Goal: Check status: Check status

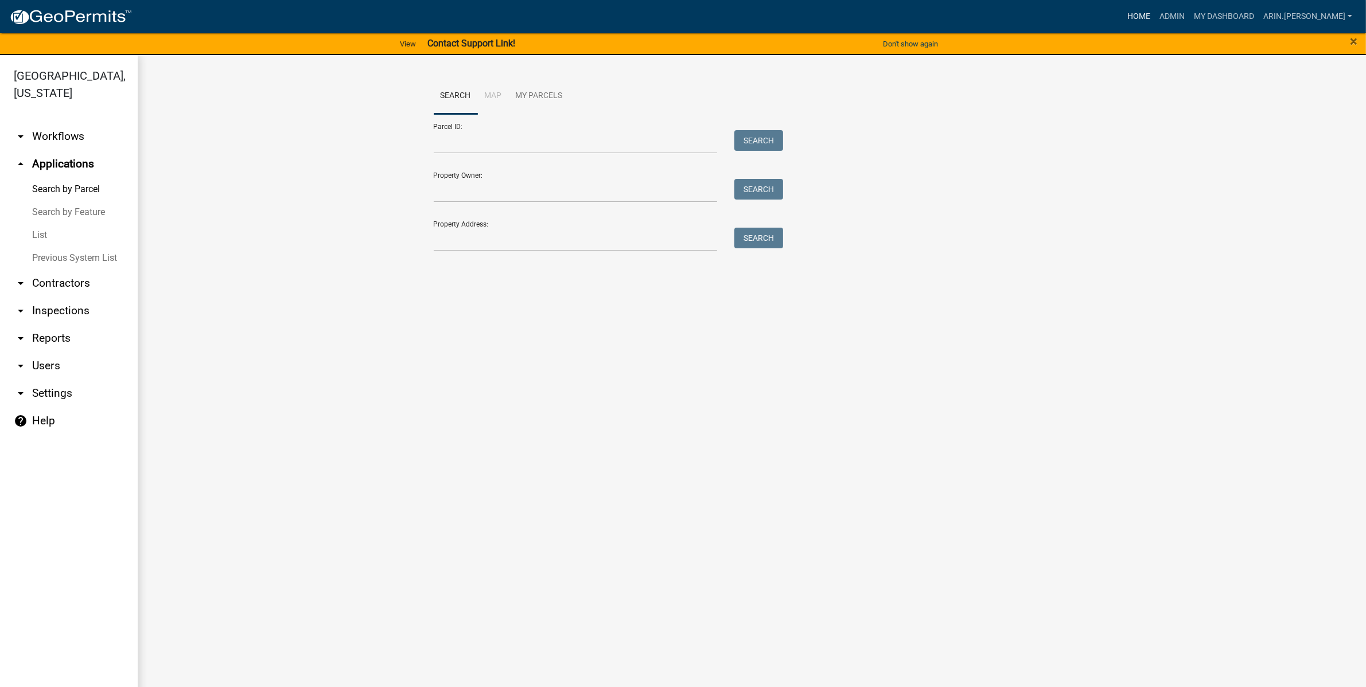
click at [1155, 24] on link "Home" at bounding box center [1138, 17] width 32 height 22
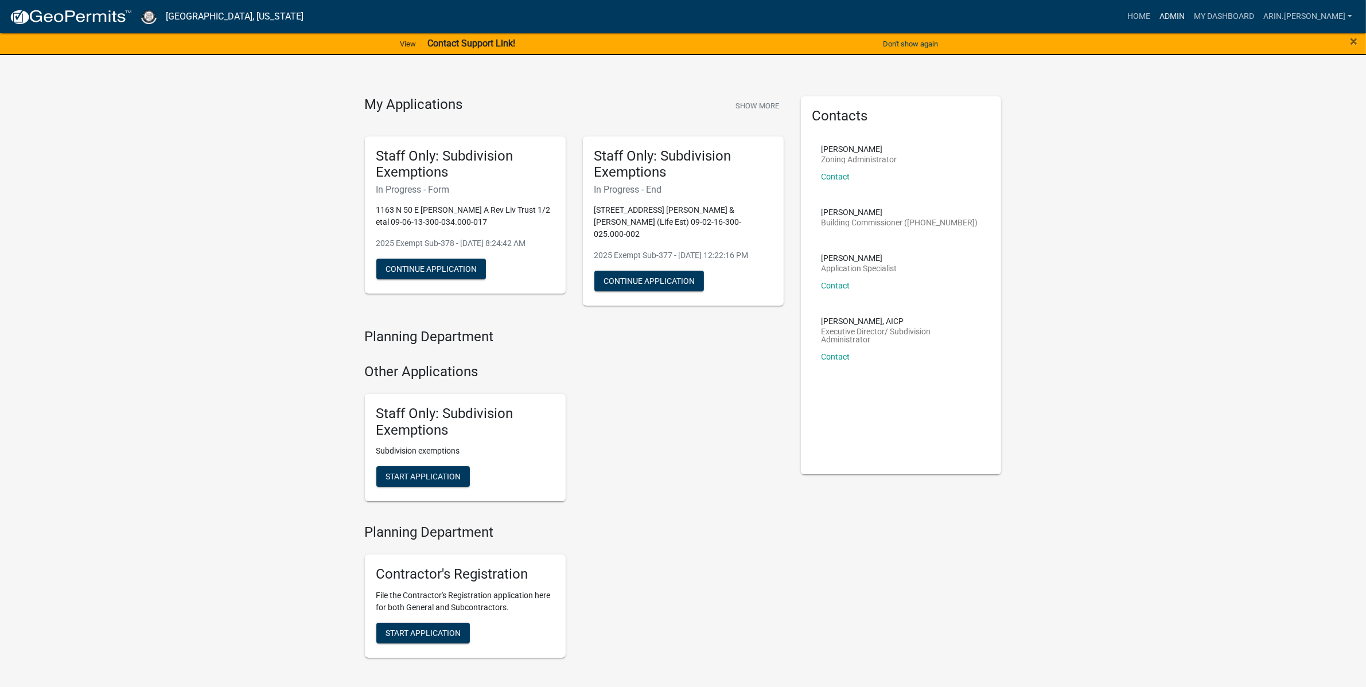
click at [1189, 9] on link "Admin" at bounding box center [1172, 17] width 34 height 22
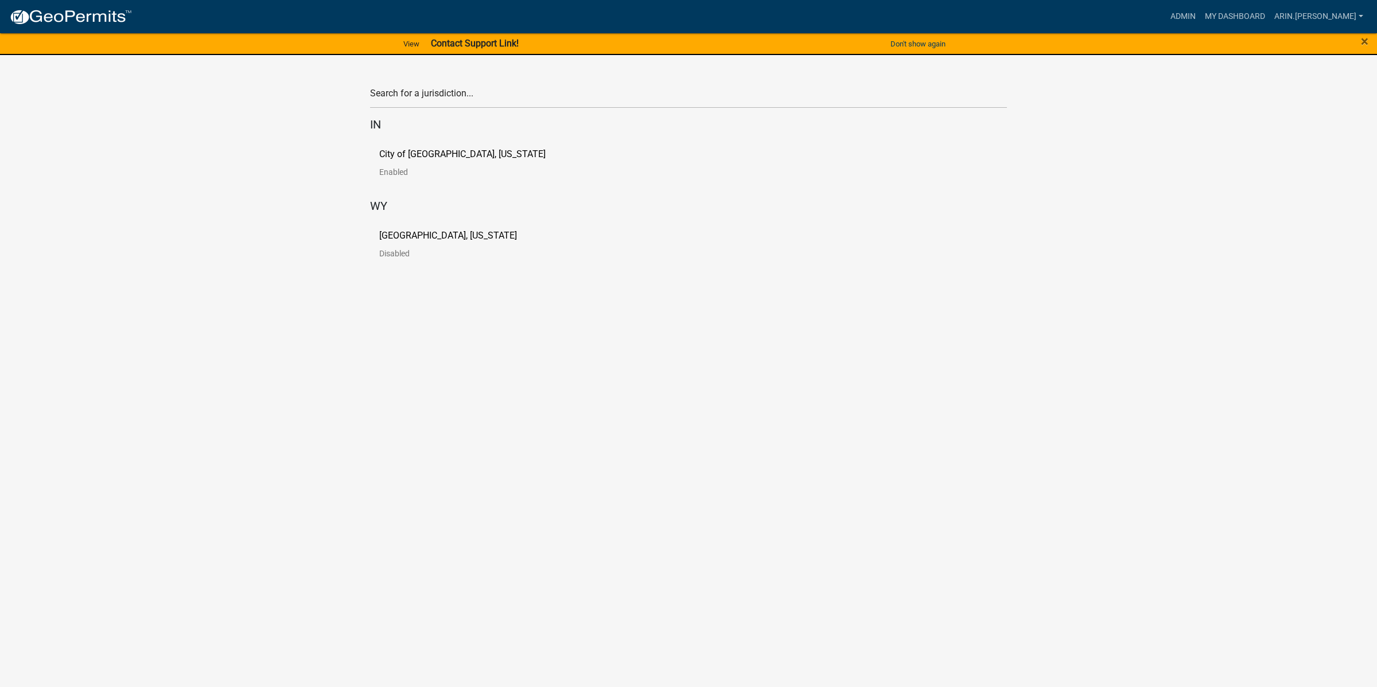
click at [422, 227] on div "Cass County, Indiana Disabled" at bounding box center [688, 249] width 637 height 54
click at [422, 239] on p "[GEOGRAPHIC_DATA], [US_STATE]" at bounding box center [448, 235] width 138 height 9
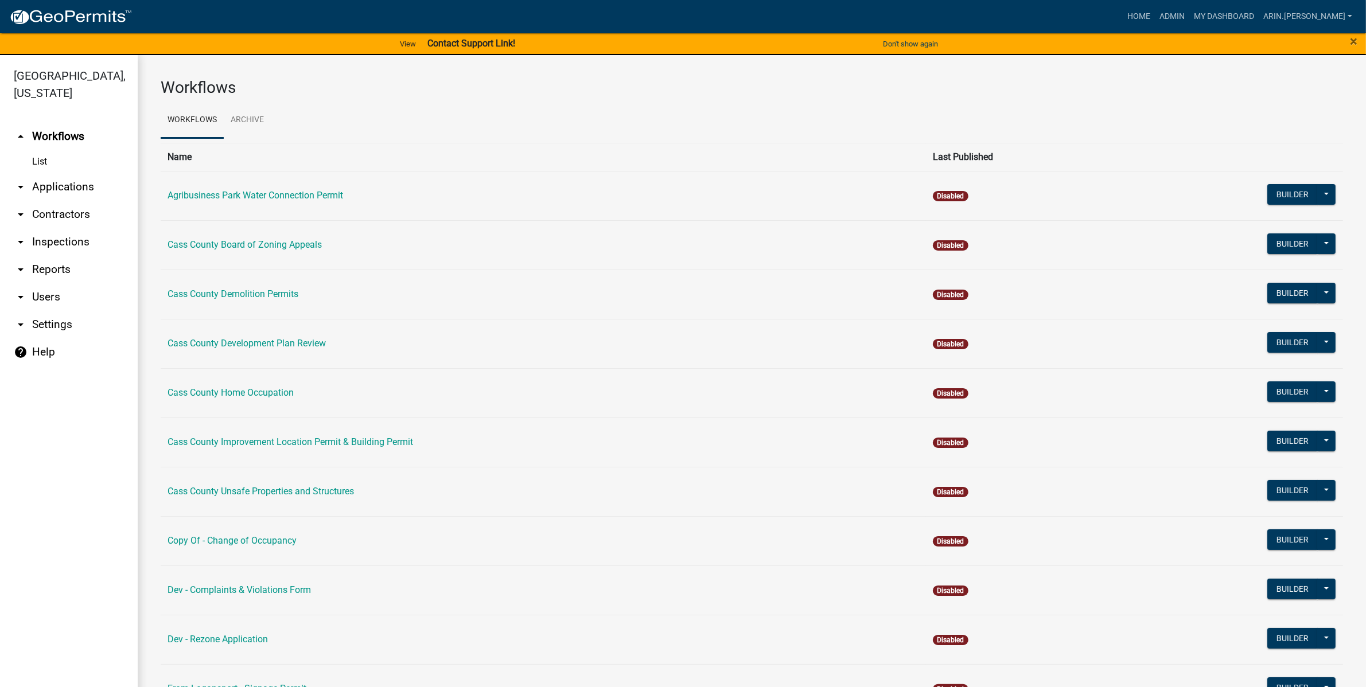
click at [43, 173] on link "arrow_drop_down Applications" at bounding box center [69, 187] width 138 height 28
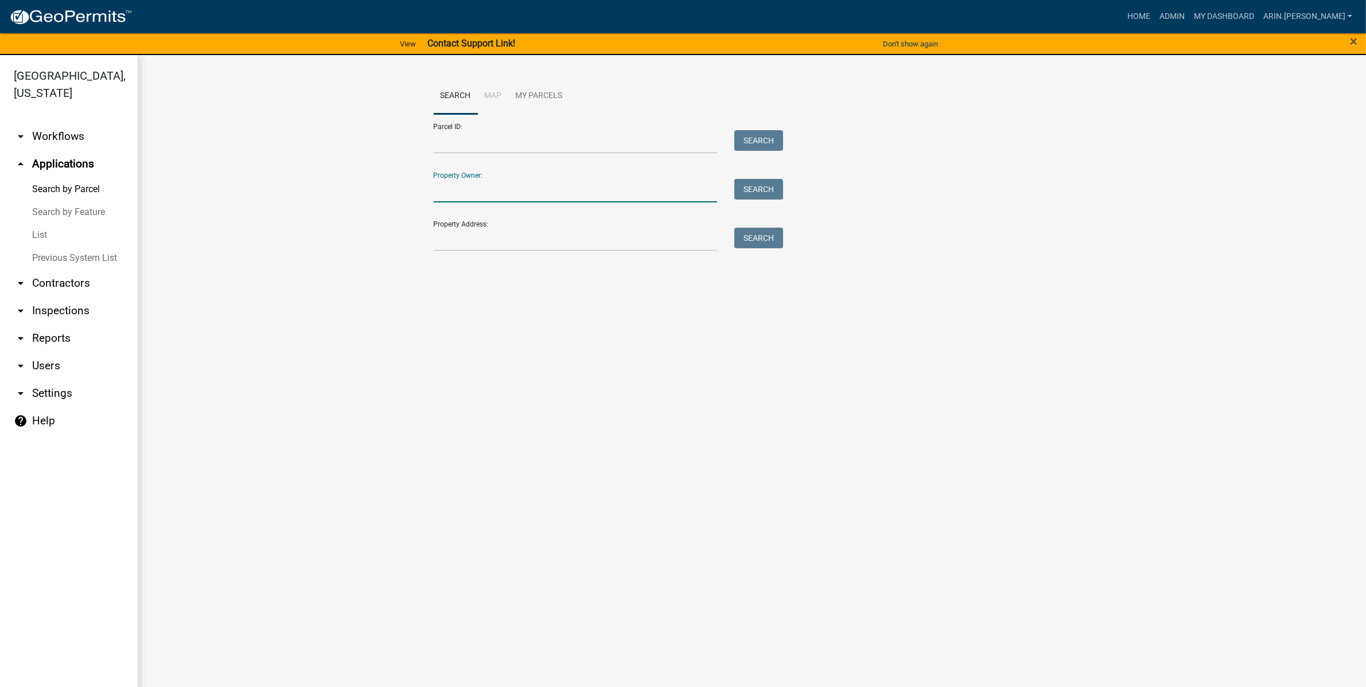
click at [505, 196] on input "Property Owner:" at bounding box center [576, 191] width 284 height 24
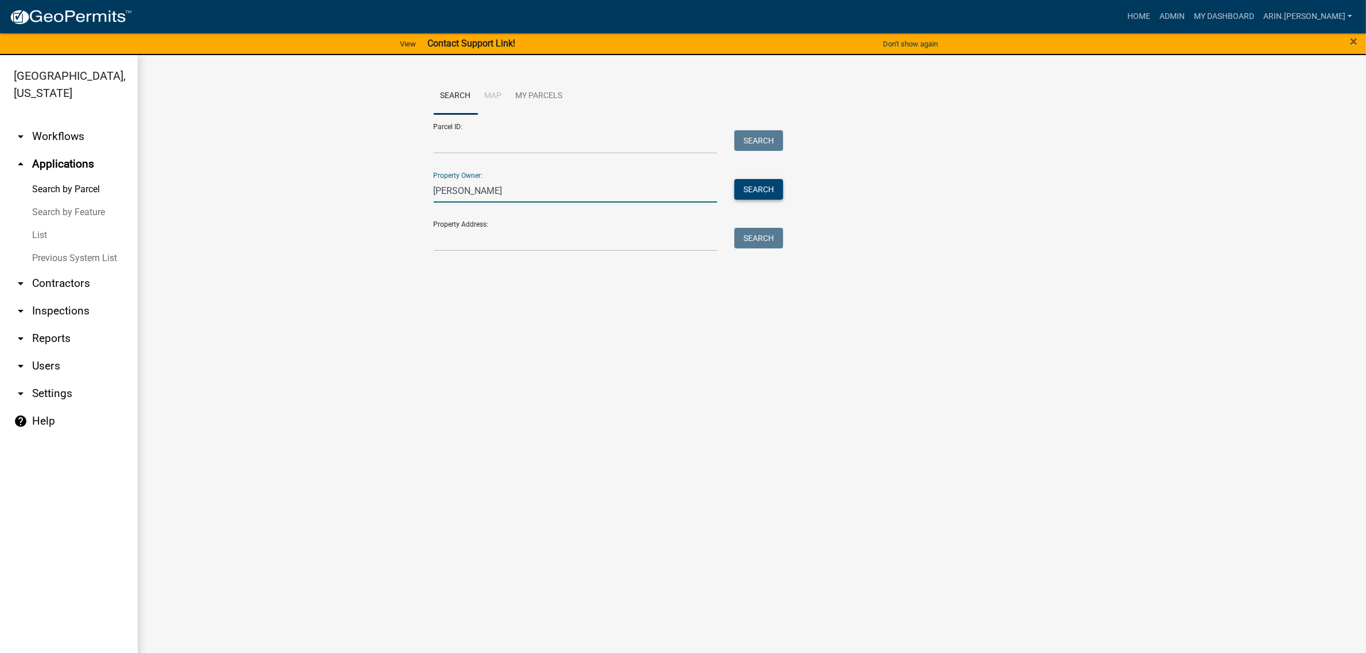
type input "mark wisely"
click at [759, 198] on button "Search" at bounding box center [758, 189] width 49 height 21
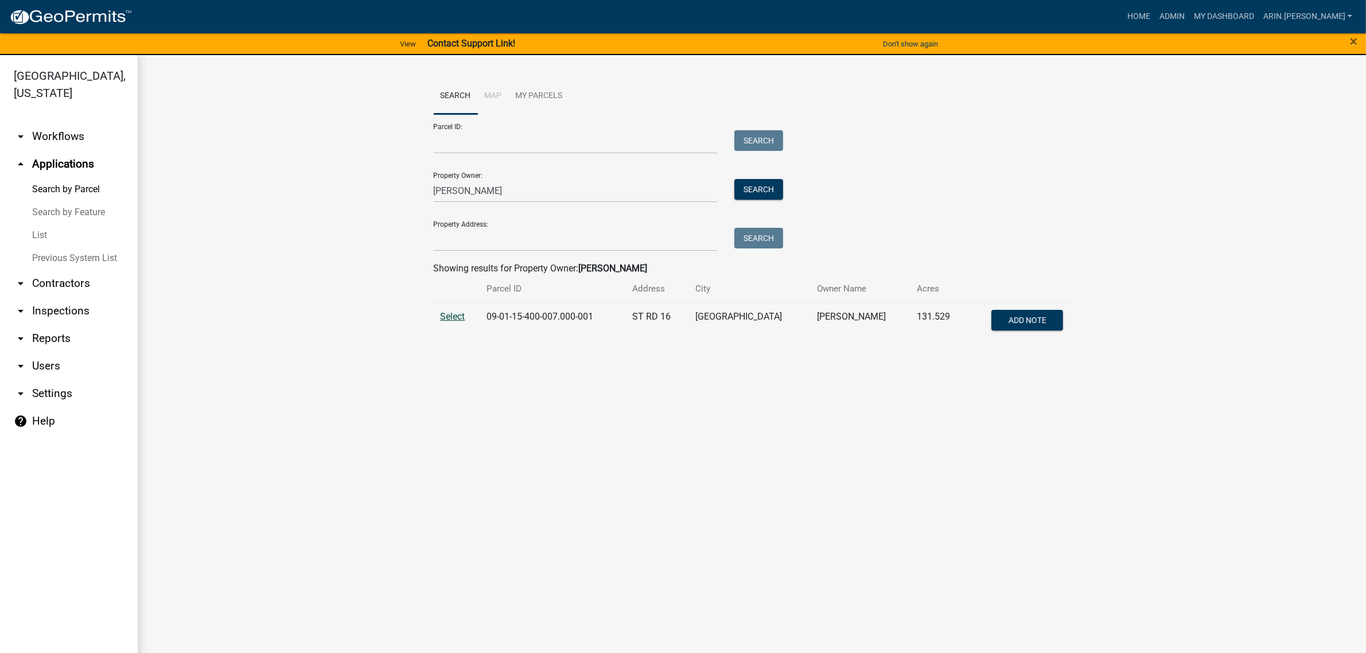
click at [463, 321] on span "Select" at bounding box center [453, 316] width 25 height 11
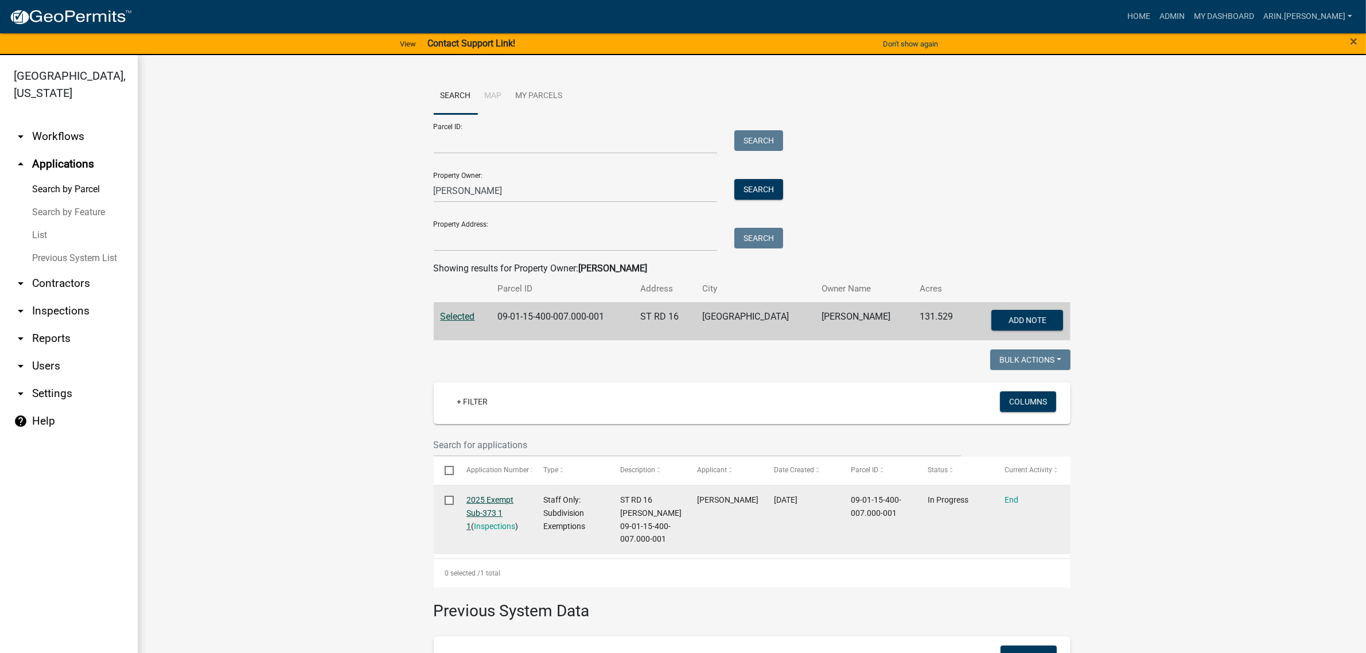
click at [476, 500] on link "2025 Exempt Sub-373 1 1" at bounding box center [489, 513] width 47 height 36
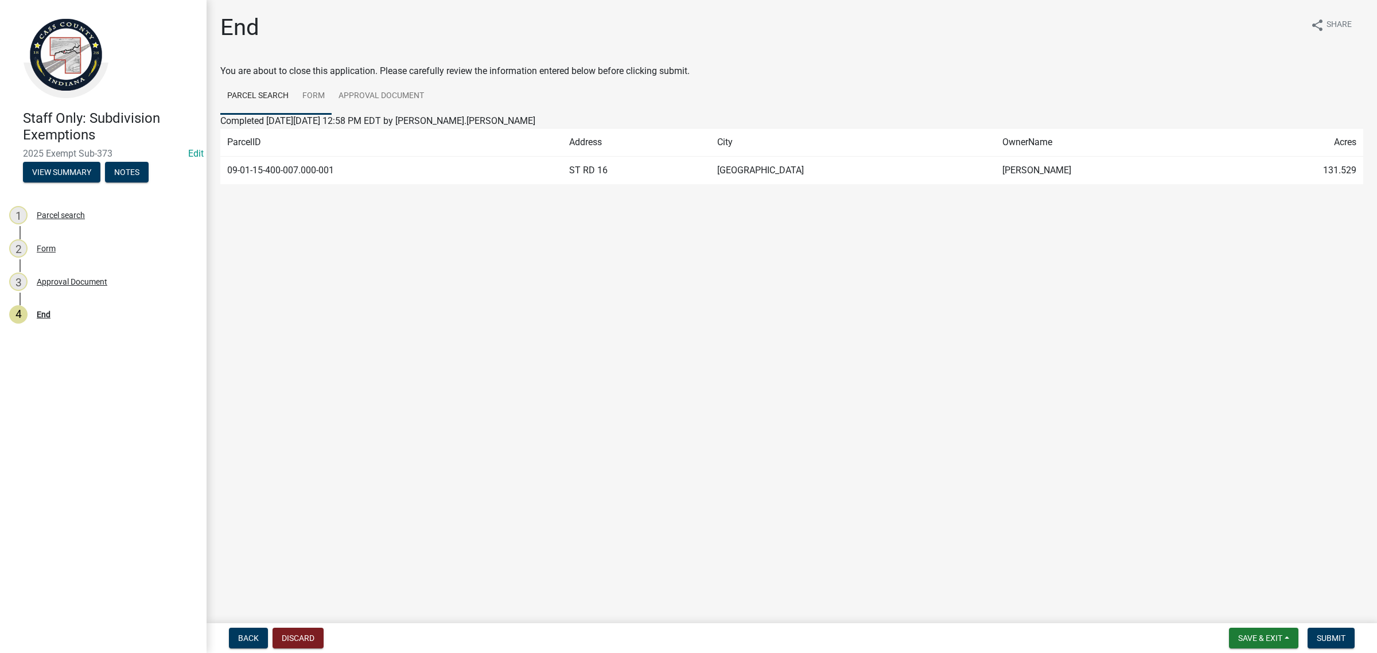
click at [310, 98] on link "Form" at bounding box center [313, 96] width 36 height 37
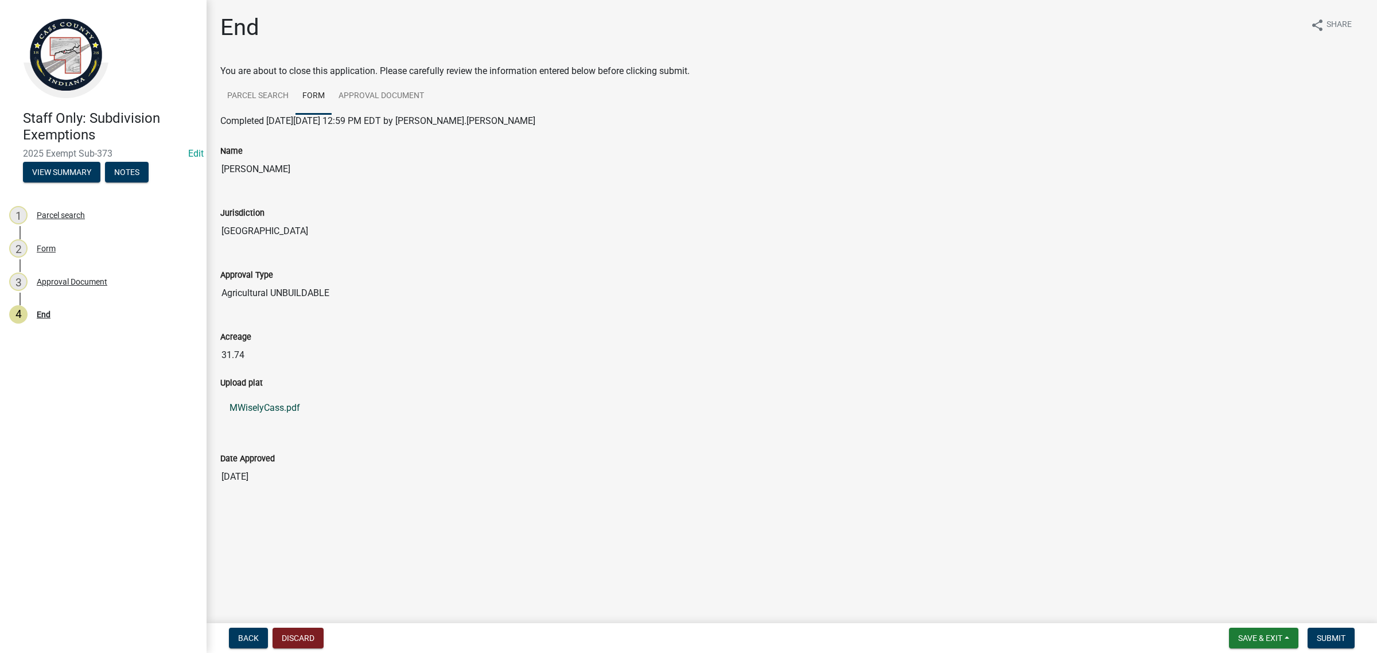
click at [270, 409] on link "MWiselyCass.pdf" at bounding box center [791, 408] width 1143 height 28
click at [1257, 638] on span "Save & Exit" at bounding box center [1260, 637] width 44 height 9
click at [1249, 614] on button "Save & Exit" at bounding box center [1252, 609] width 92 height 28
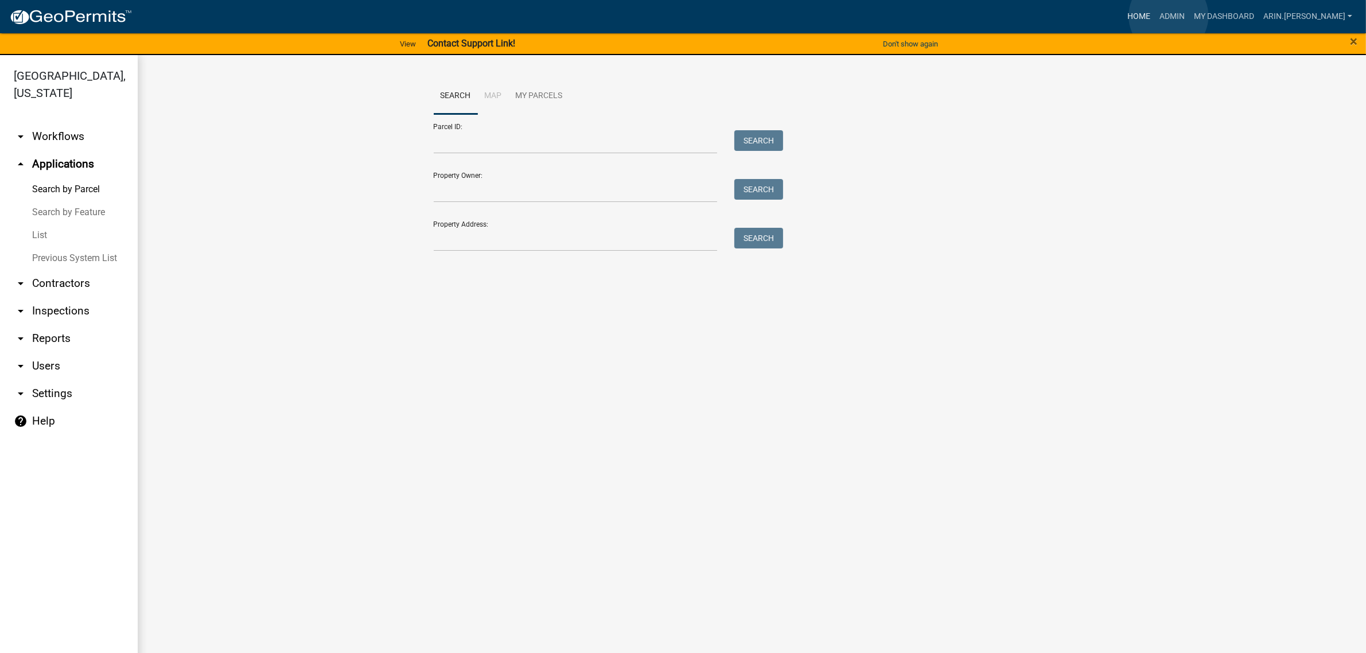
click at [1155, 16] on link "Home" at bounding box center [1138, 17] width 32 height 22
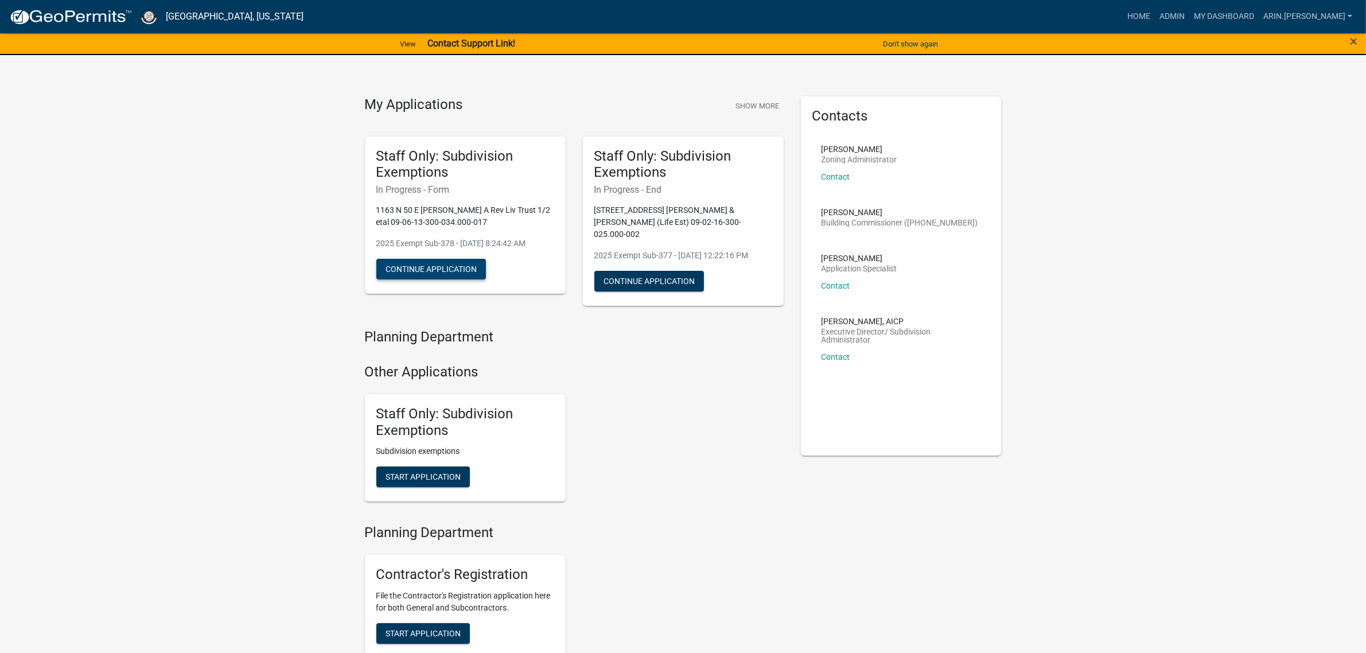
click at [443, 264] on button "Continue Application" at bounding box center [431, 269] width 110 height 21
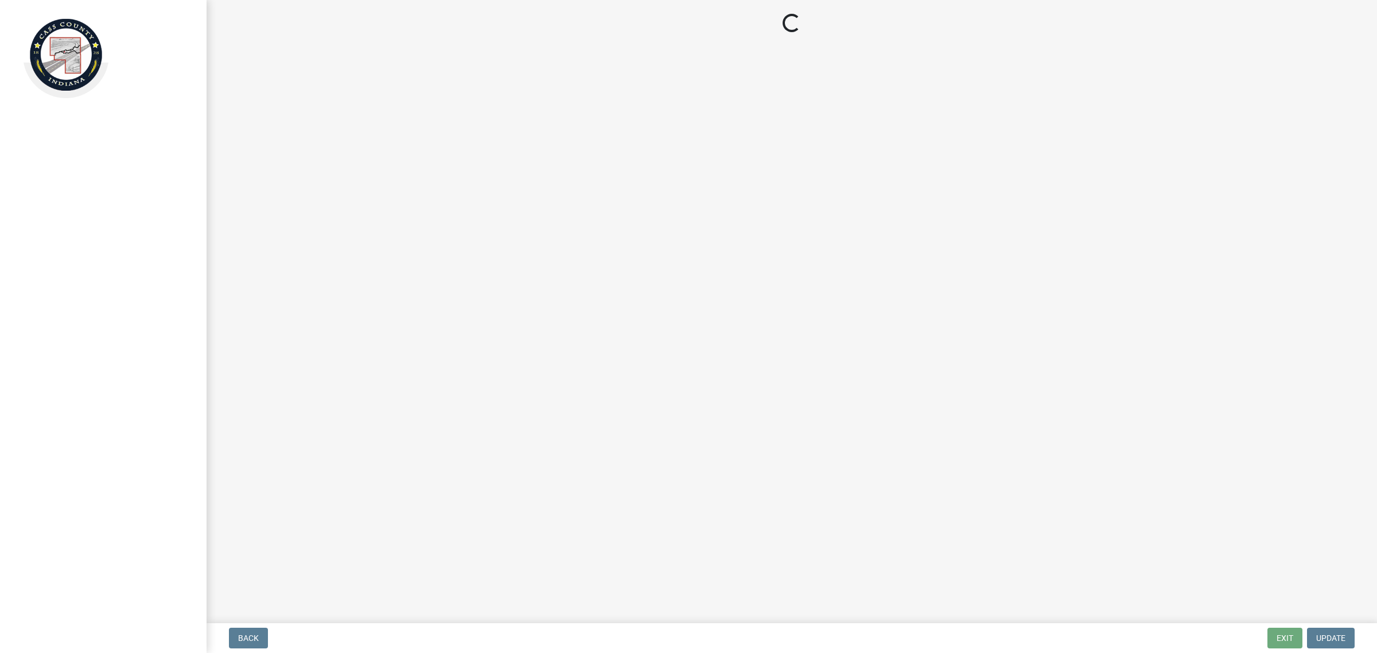
select select "6cbf9358-6b12-450d-b536-f3bc63061614"
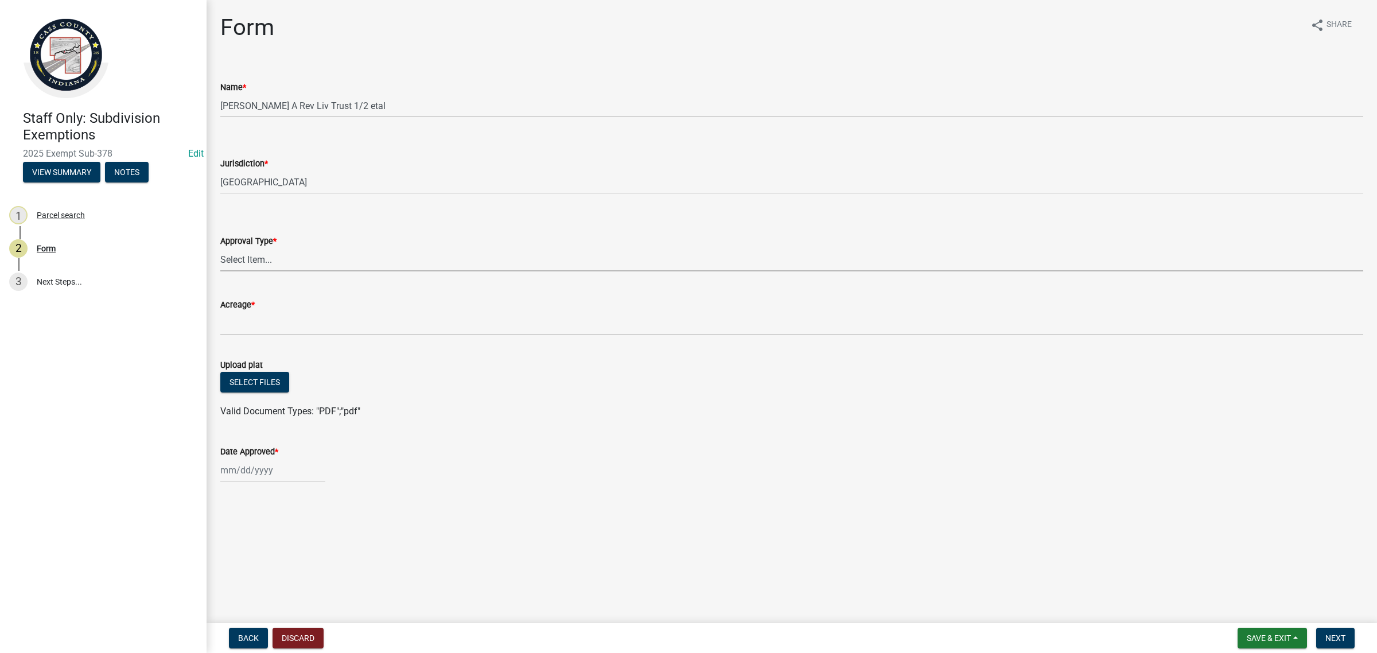
click at [287, 256] on select "Select Item... No Jurisdiction Adjoining UNBUILDABLE Homestead/Business BUILDAB…" at bounding box center [791, 260] width 1143 height 24
click at [220, 248] on select "Select Item... No Jurisdiction Adjoining UNBUILDABLE Homestead/Business BUILDAB…" at bounding box center [791, 260] width 1143 height 24
select select "380aa1e2-73e7-4360-99f8-eb301ef1aa7c"
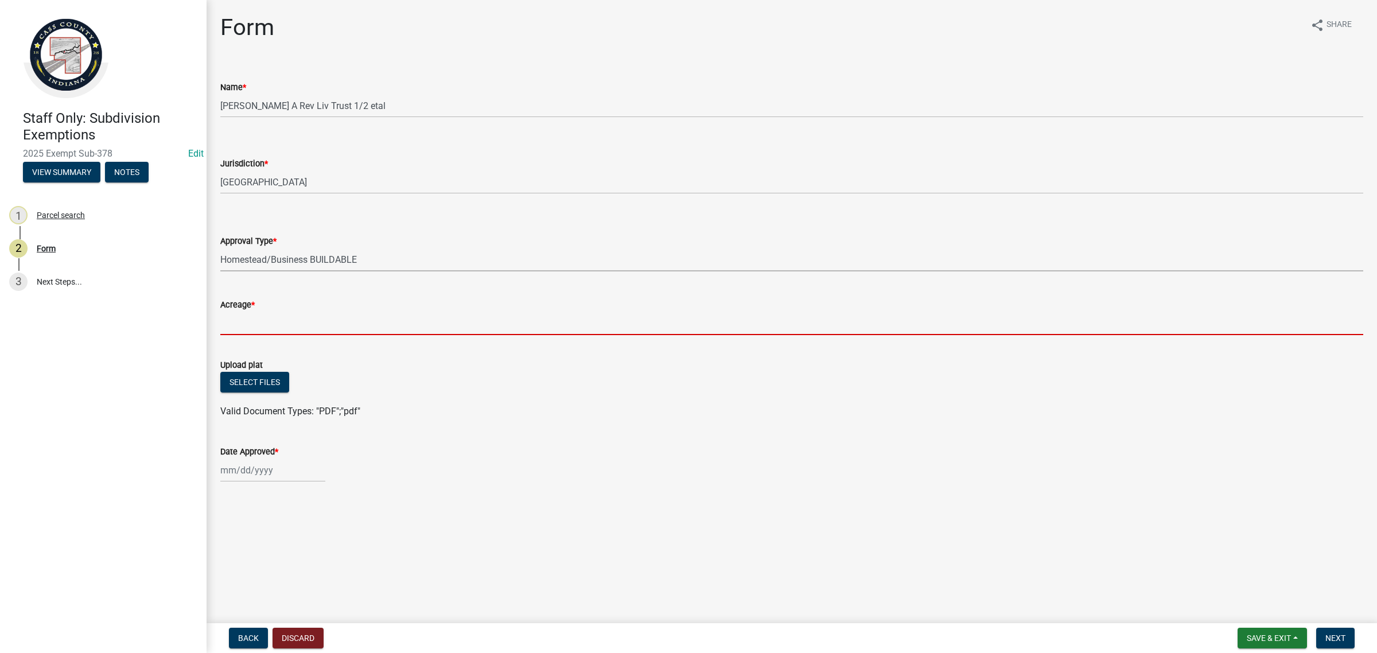
click at [344, 322] on input "Acreage *" at bounding box center [791, 323] width 1143 height 24
drag, startPoint x: 229, startPoint y: 328, endPoint x: 236, endPoint y: 330, distance: 6.7
click at [229, 328] on input "Acreage *" at bounding box center [791, 323] width 1143 height 24
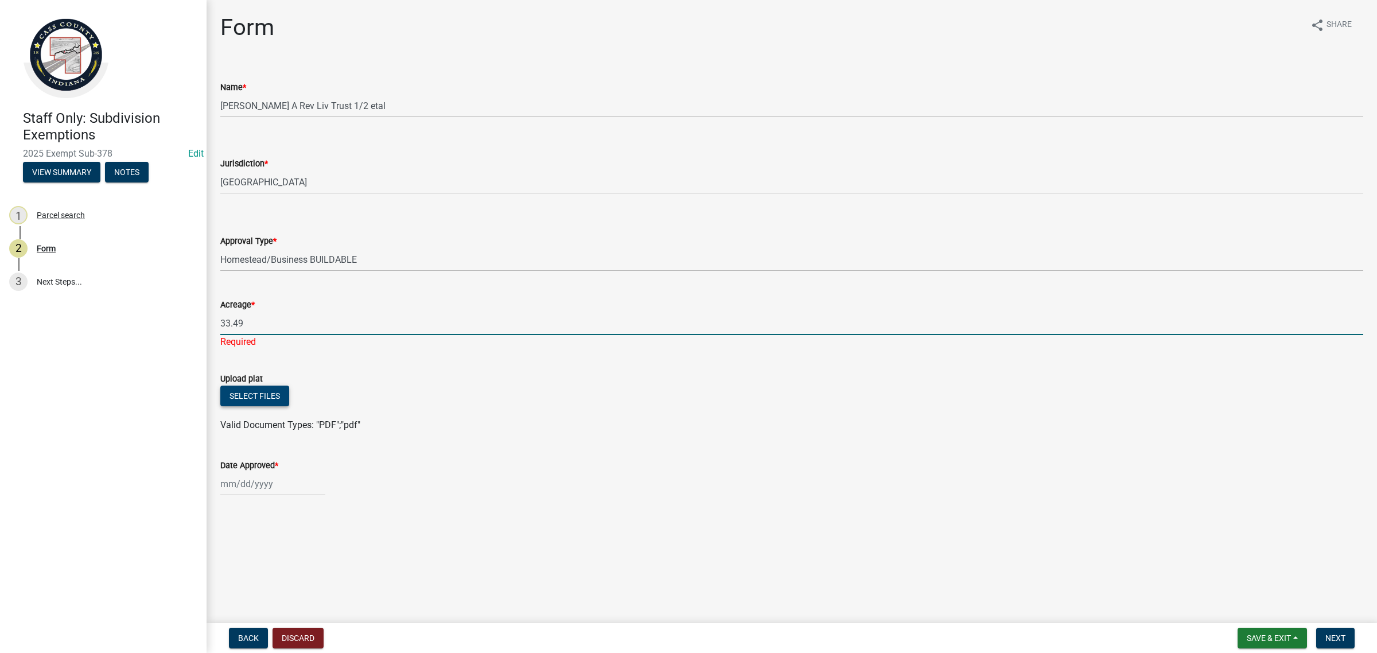
type input "33.49"
click at [267, 393] on div "Select files" at bounding box center [791, 397] width 1143 height 24
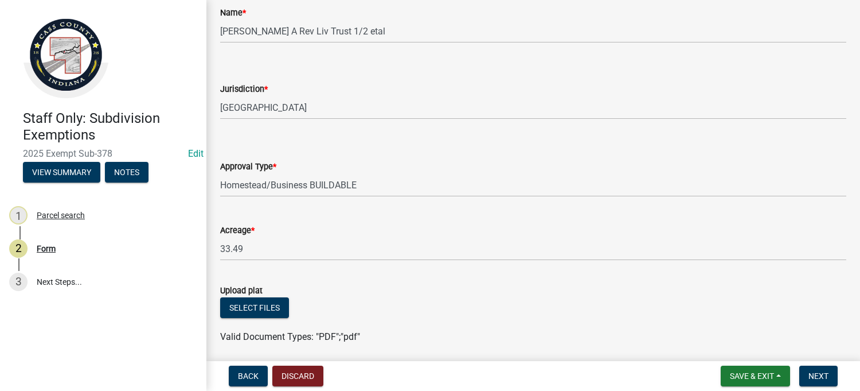
scroll to position [181, 0]
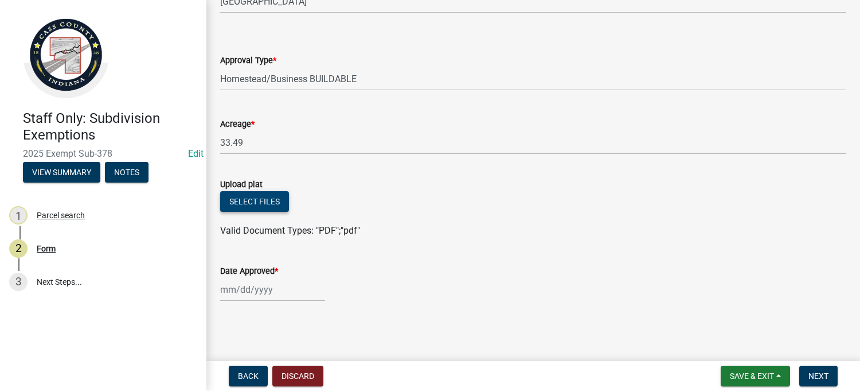
click at [253, 193] on button "Select files" at bounding box center [254, 201] width 69 height 21
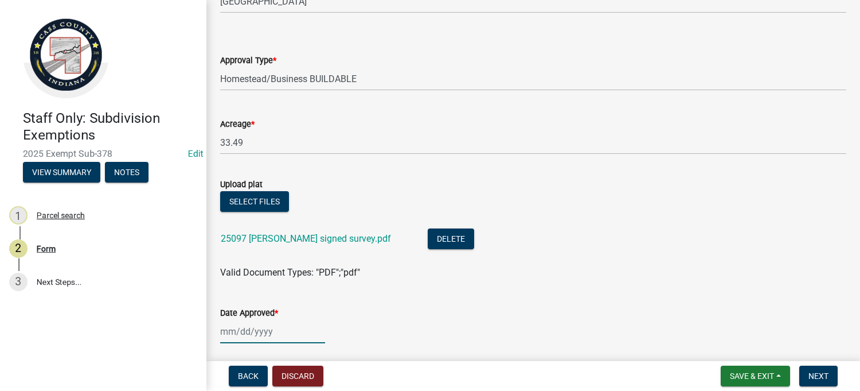
click at [294, 337] on div at bounding box center [272, 331] width 105 height 24
select select "9"
select select "2025"
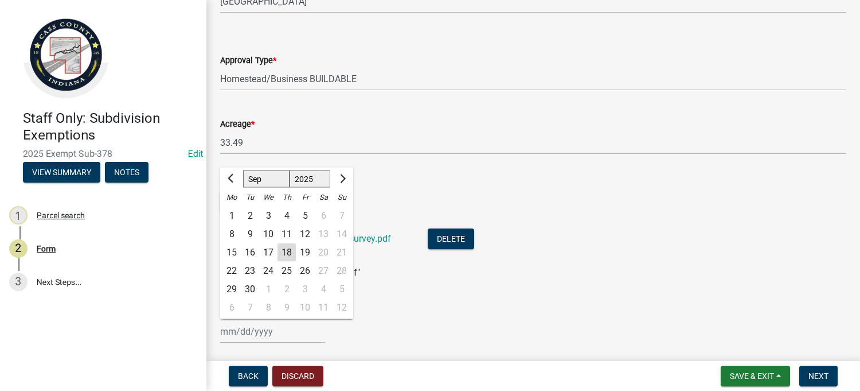
click at [287, 252] on div "18" at bounding box center [287, 252] width 18 height 18
type input "[DATE]"
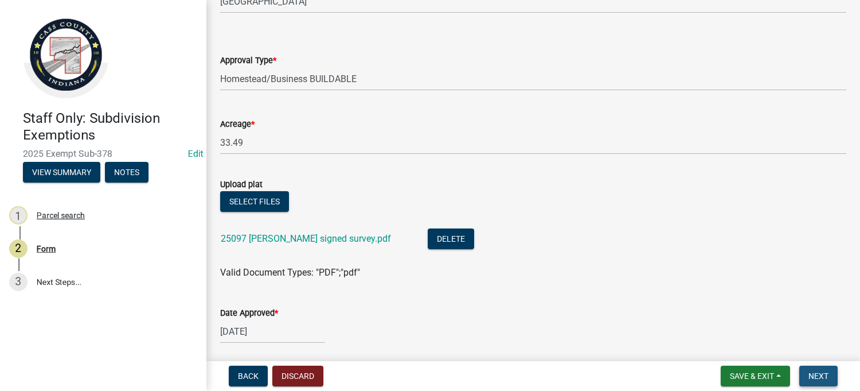
click at [825, 380] on button "Next" at bounding box center [819, 375] width 38 height 21
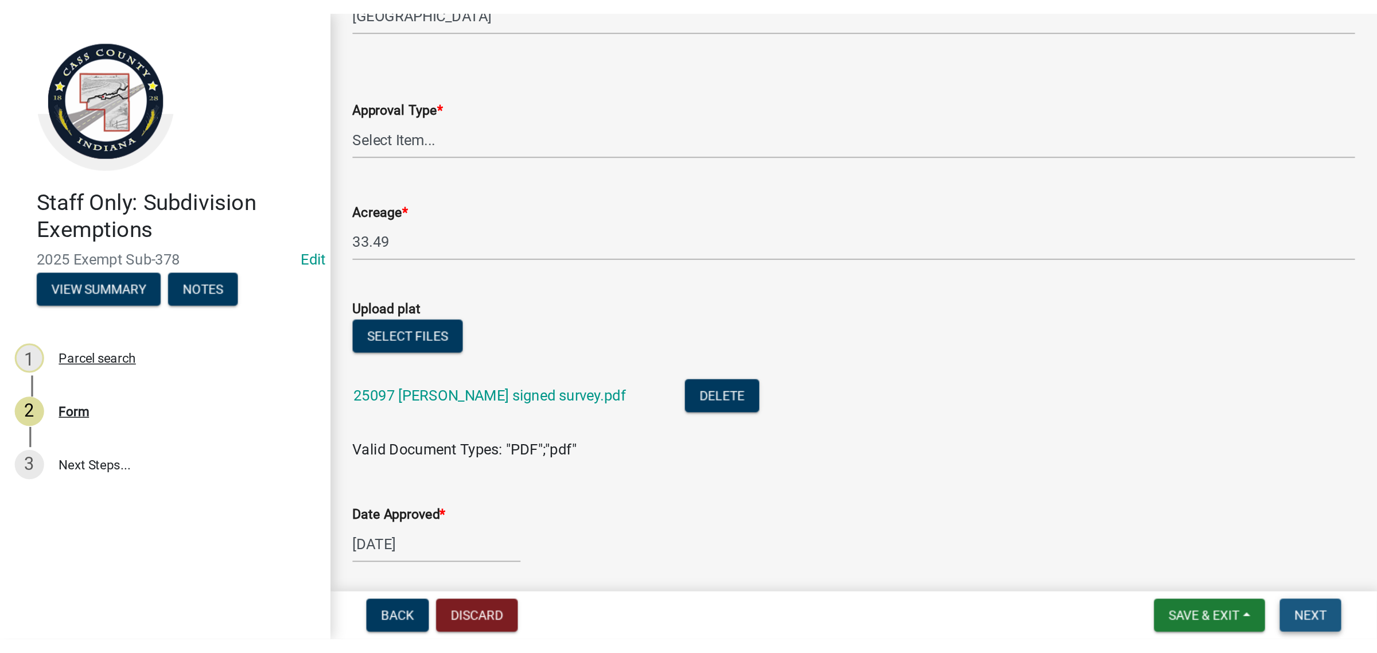
scroll to position [0, 0]
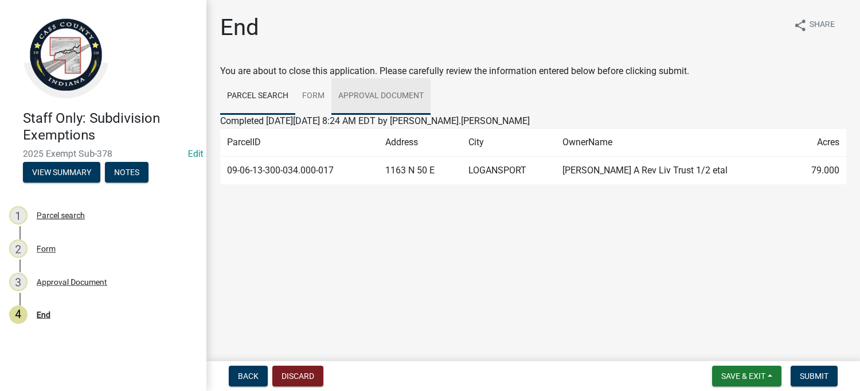
click at [357, 95] on link "Approval Document" at bounding box center [381, 96] width 99 height 37
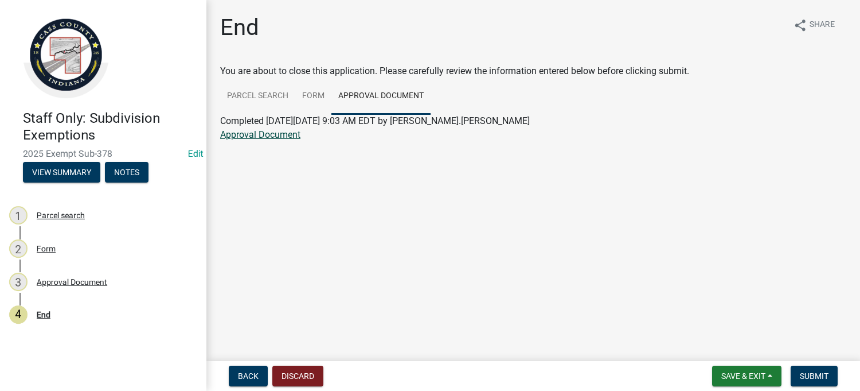
click at [271, 139] on link "Approval Document" at bounding box center [260, 134] width 80 height 11
click at [732, 364] on nav "Back Discard Save & Exit Save Save & Exit Submit" at bounding box center [533, 376] width 654 height 30
click at [730, 374] on span "Save & Exit" at bounding box center [744, 375] width 44 height 9
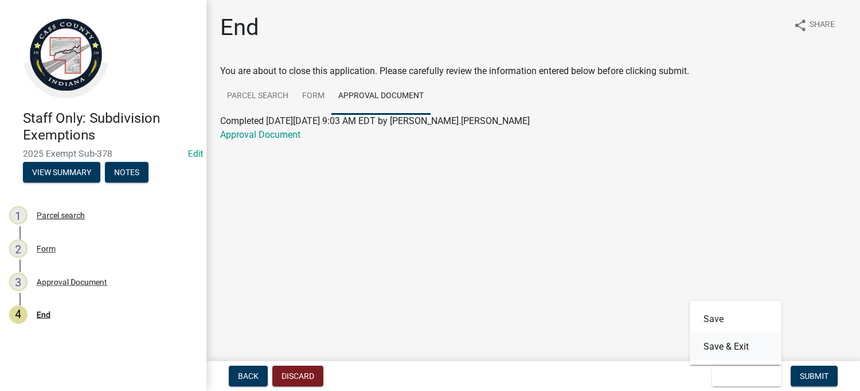
click at [701, 347] on button "Save & Exit" at bounding box center [736, 347] width 92 height 28
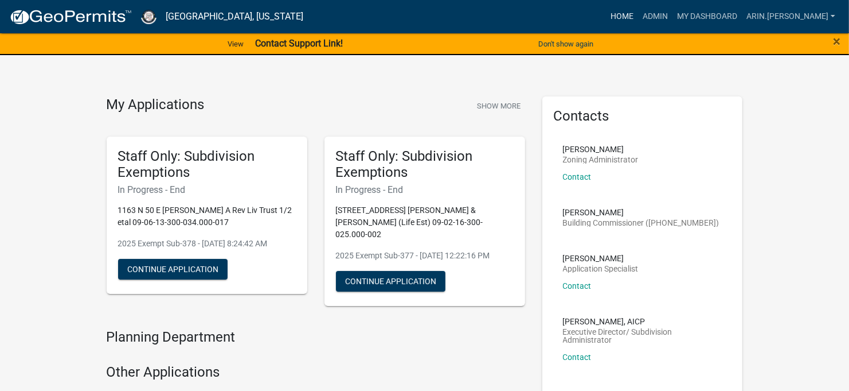
click at [638, 18] on link "Home" at bounding box center [622, 17] width 32 height 22
click at [638, 12] on link "Home" at bounding box center [622, 17] width 32 height 22
click at [638, 10] on link "Home" at bounding box center [622, 17] width 32 height 22
click at [673, 18] on link "Admin" at bounding box center [655, 17] width 34 height 22
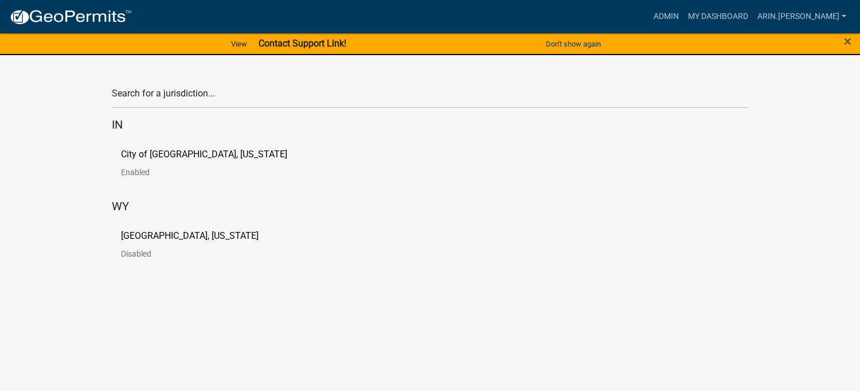
click at [139, 155] on p "City of [GEOGRAPHIC_DATA], [US_STATE]" at bounding box center [204, 154] width 166 height 9
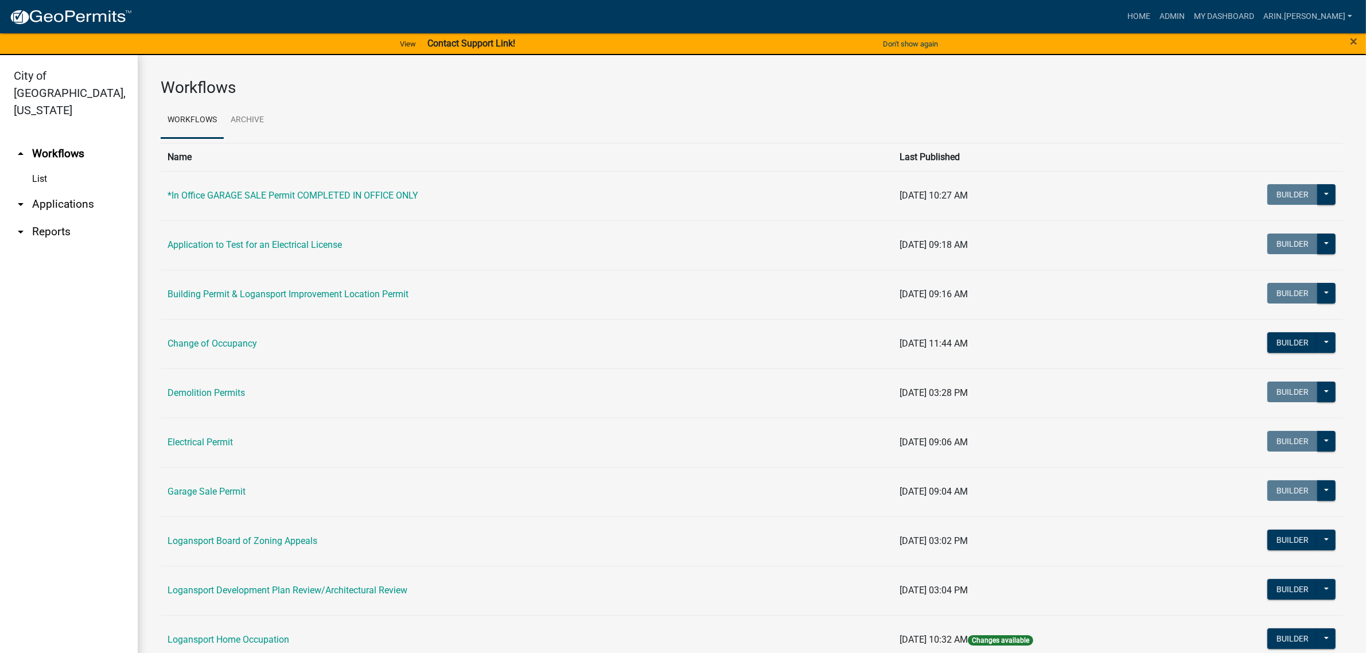
click at [50, 190] on link "arrow_drop_down Applications" at bounding box center [69, 204] width 138 height 28
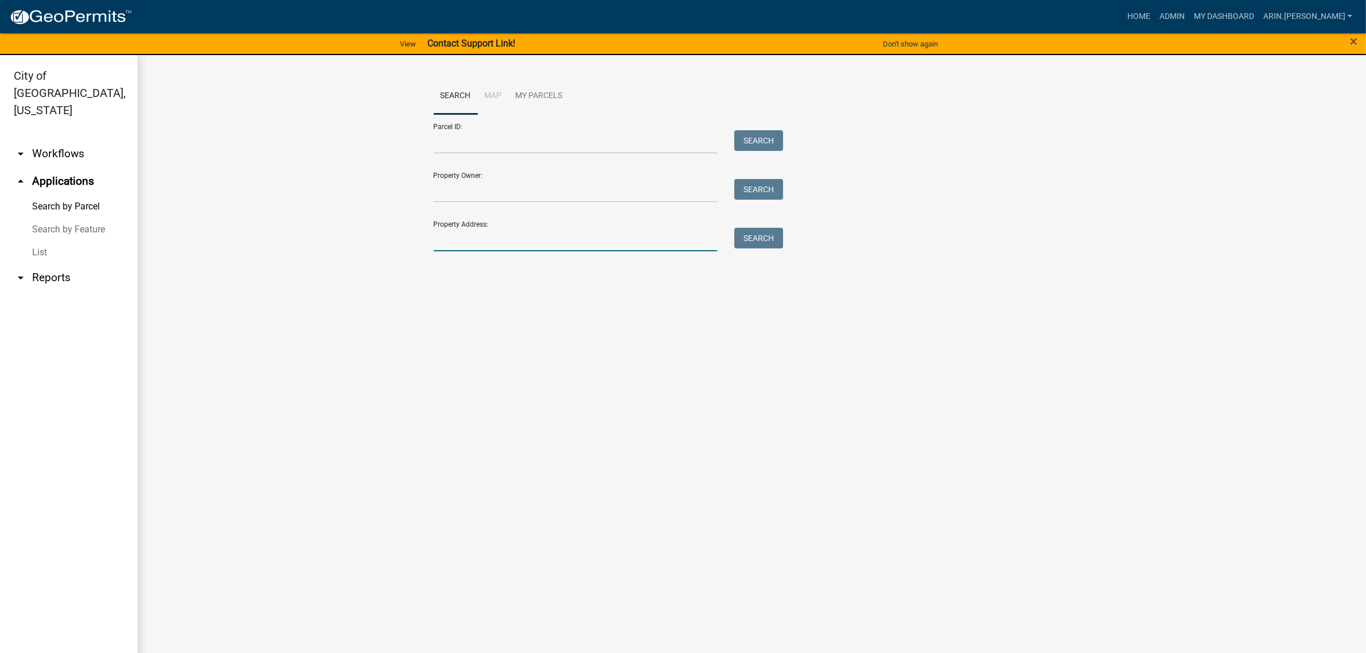
click at [490, 239] on input "Property Address:" at bounding box center [576, 240] width 284 height 24
click at [758, 229] on button "Search" at bounding box center [758, 238] width 49 height 21
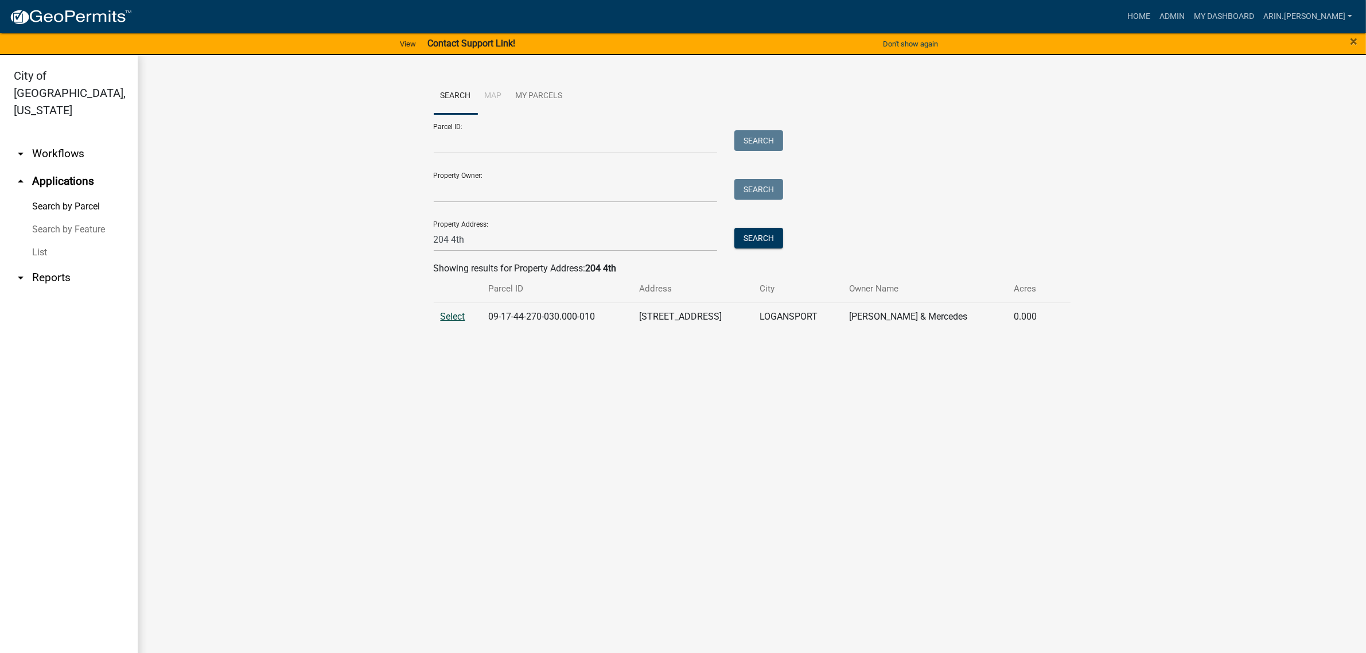
click at [442, 313] on td "Select" at bounding box center [458, 316] width 48 height 28
click at [443, 314] on span "Select" at bounding box center [453, 316] width 25 height 11
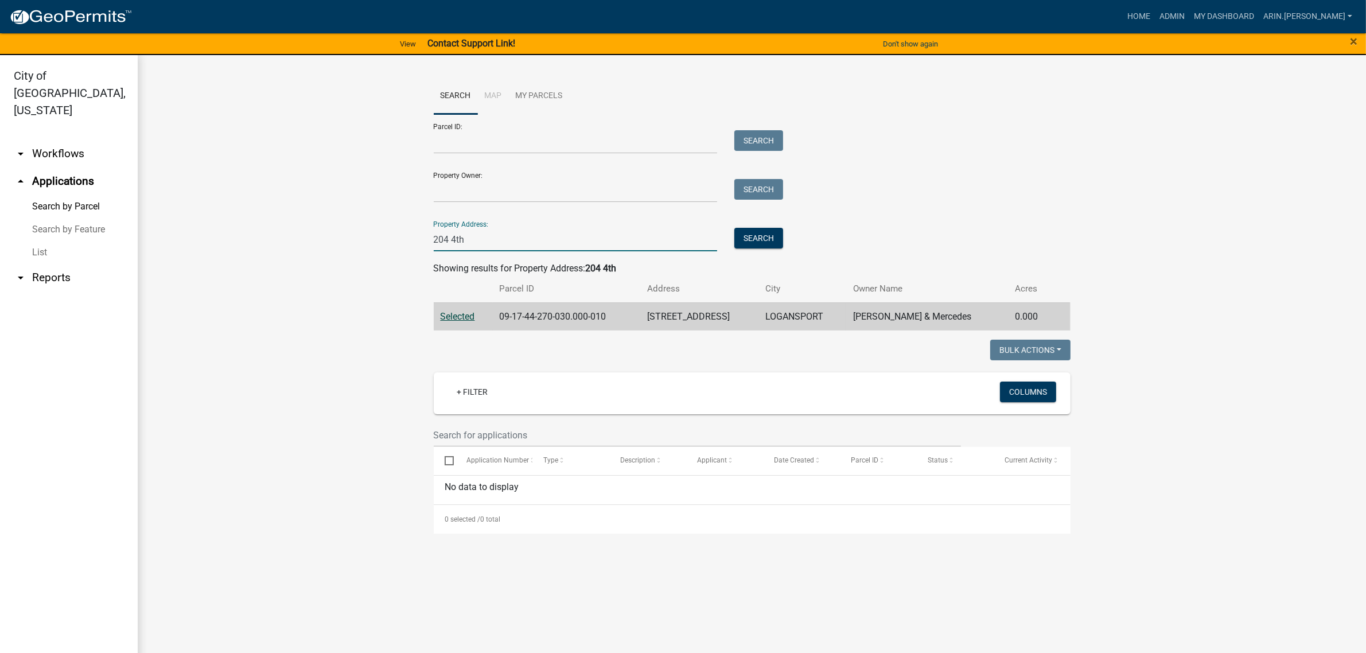
click at [450, 238] on input "204 4th" at bounding box center [576, 240] width 284 height 24
type input "208 4th"
click at [772, 238] on button "Search" at bounding box center [758, 238] width 49 height 21
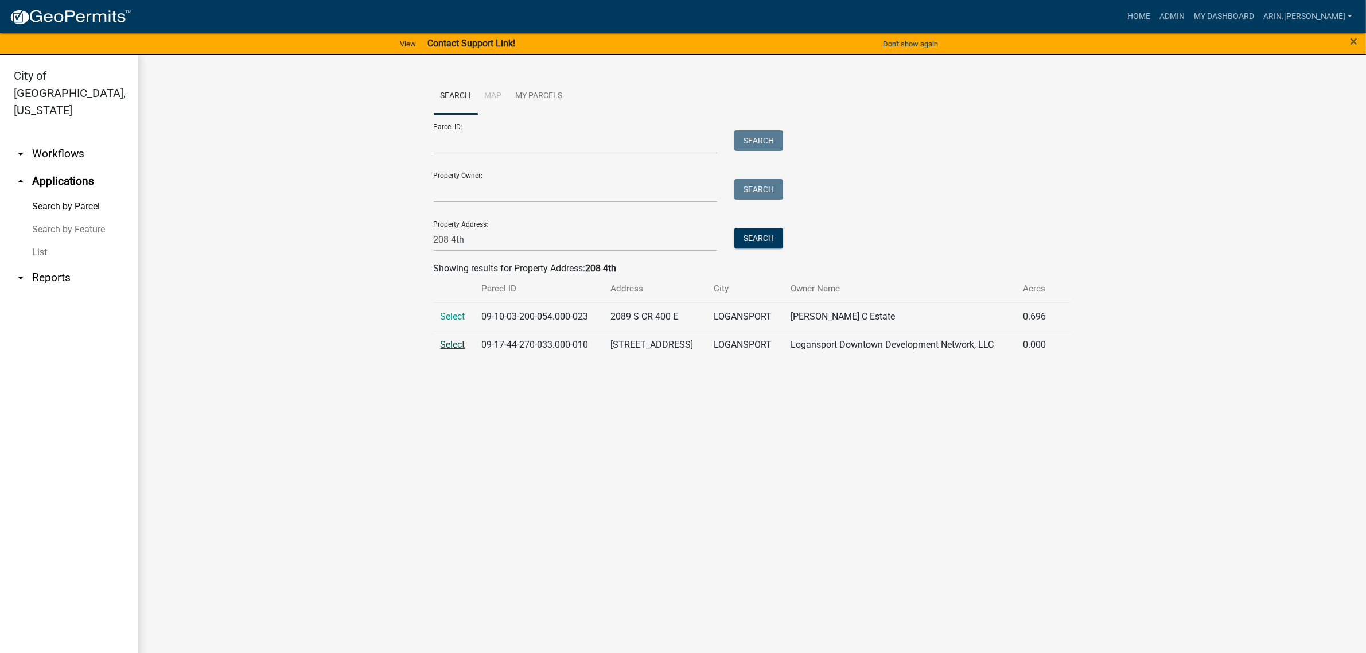
click at [449, 343] on span "Select" at bounding box center [453, 344] width 25 height 11
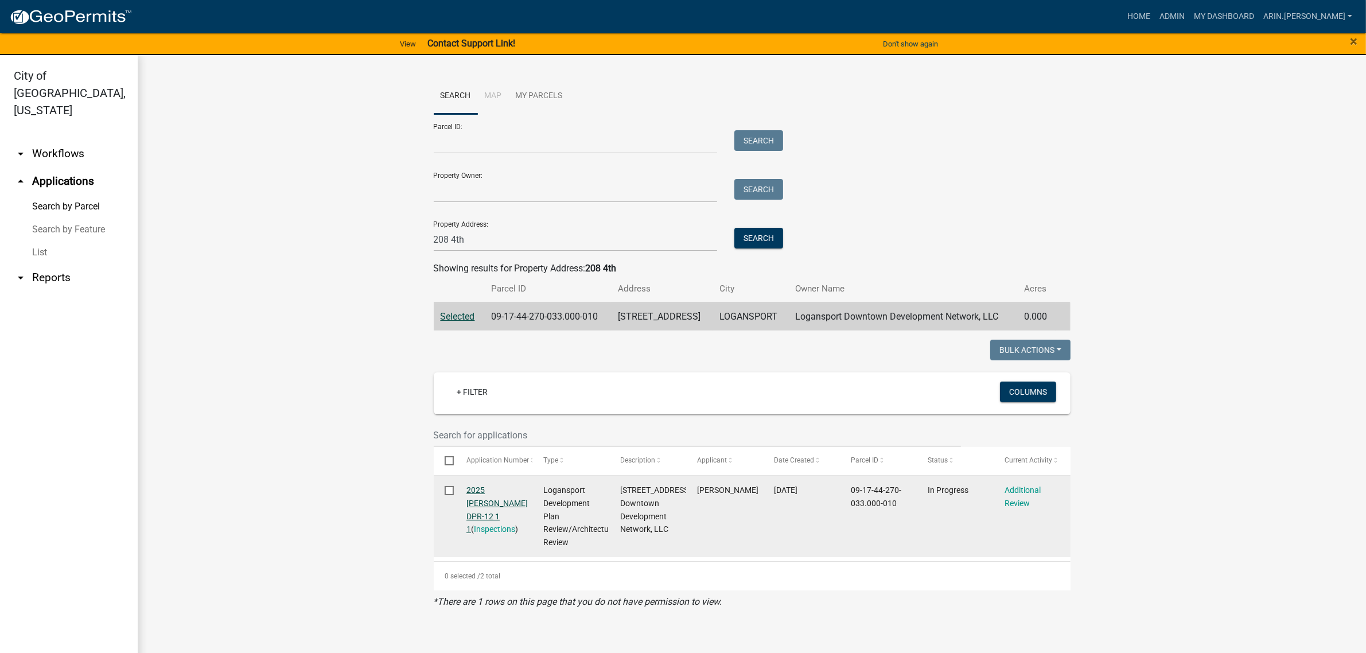
click at [492, 500] on link "2025 [PERSON_NAME] DPR-12 1 1" at bounding box center [496, 509] width 61 height 48
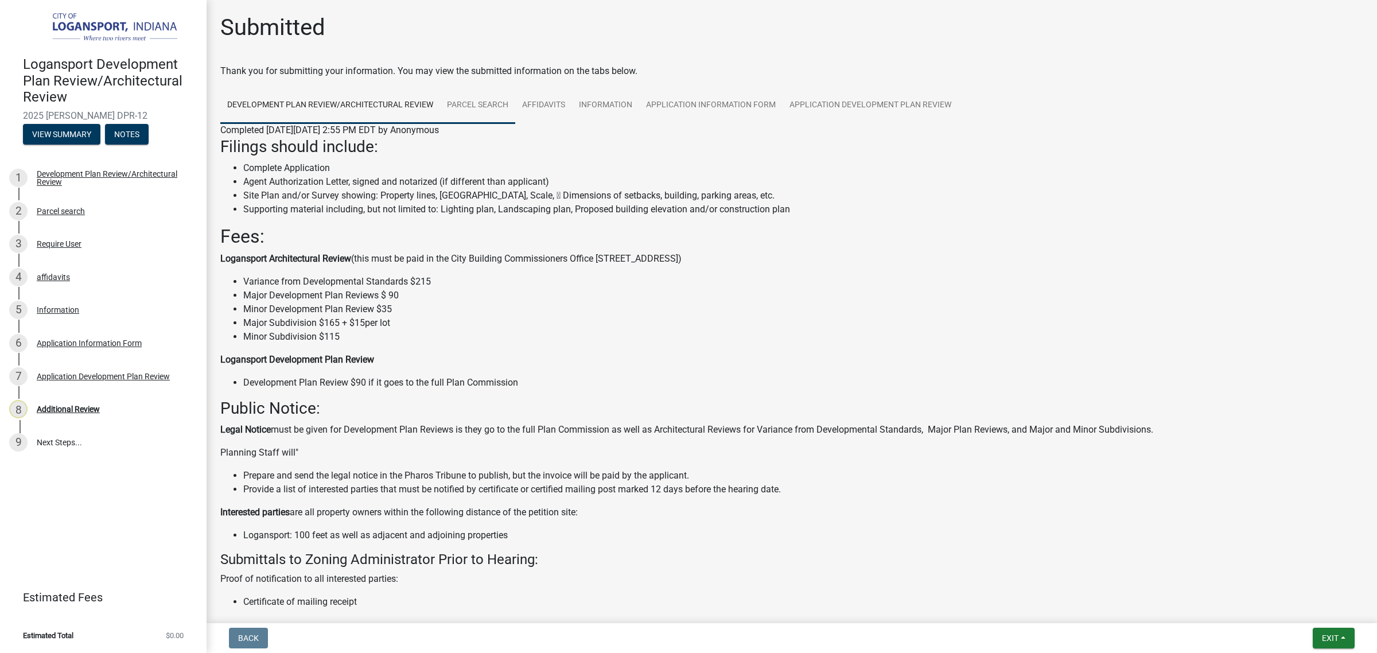
click at [485, 105] on link "Parcel search" at bounding box center [477, 105] width 75 height 37
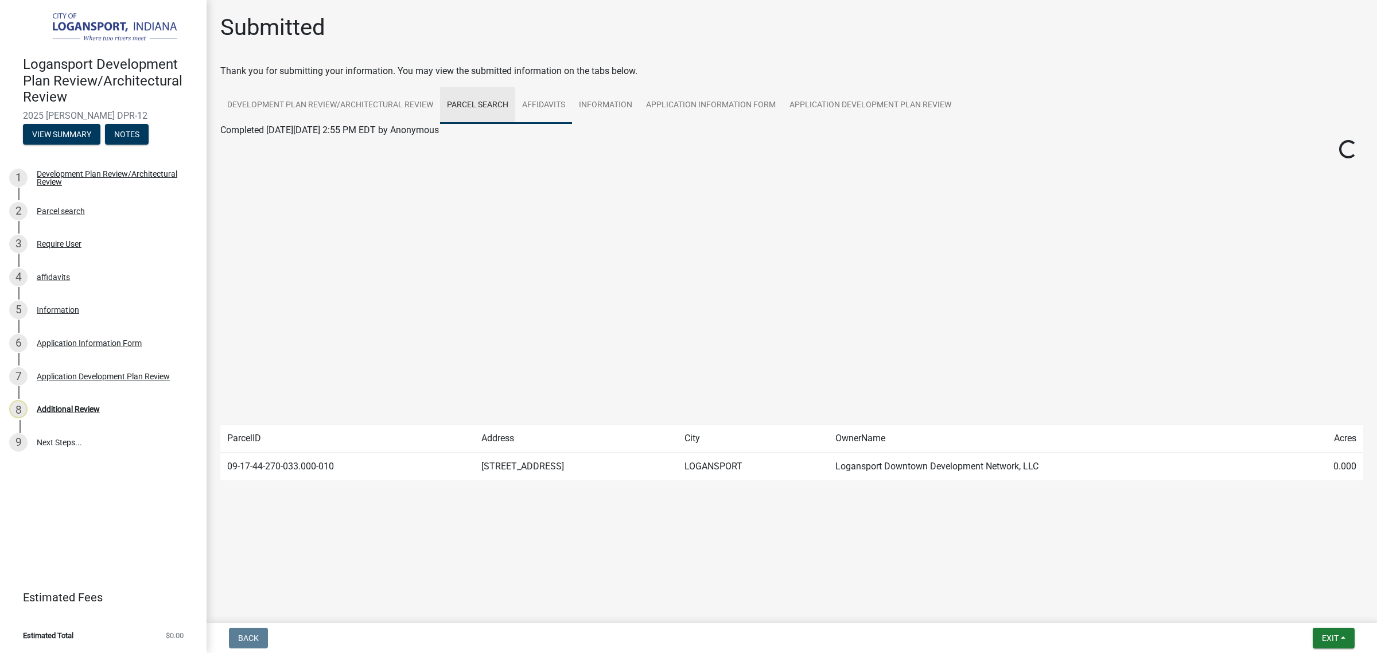
click at [527, 109] on link "affidavits" at bounding box center [543, 105] width 57 height 37
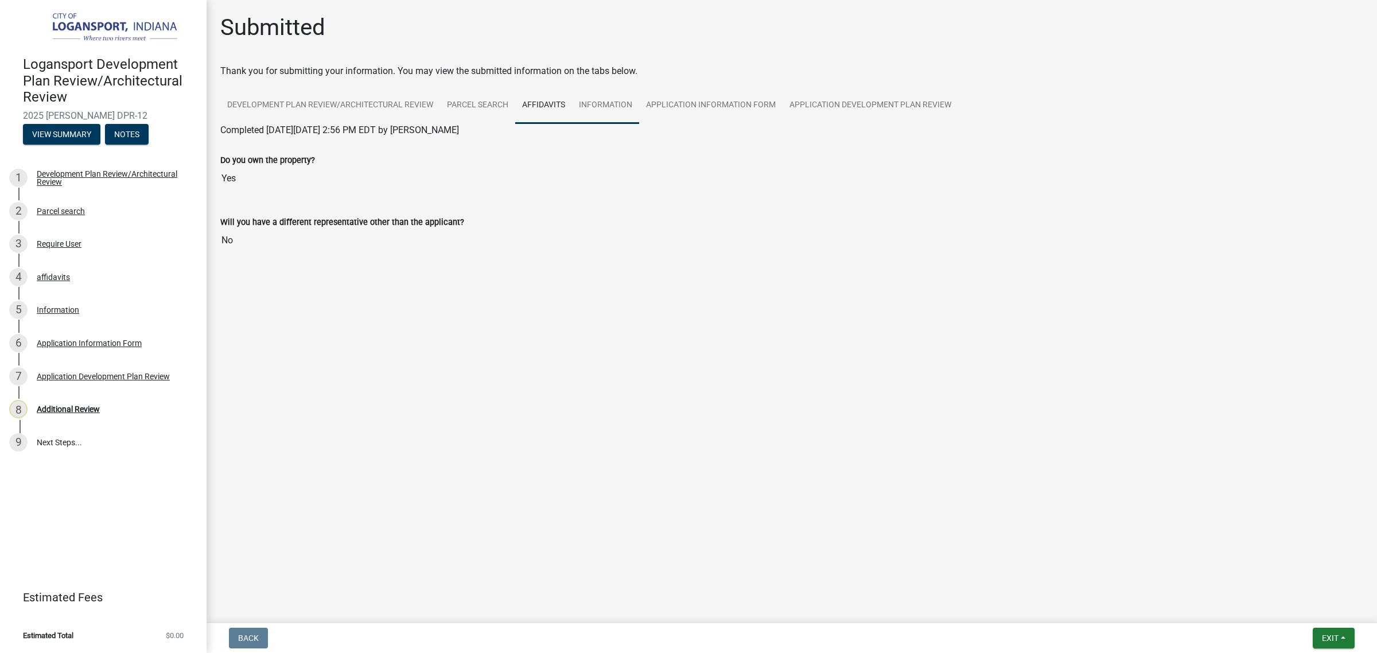
click at [587, 101] on link "Information" at bounding box center [605, 105] width 67 height 37
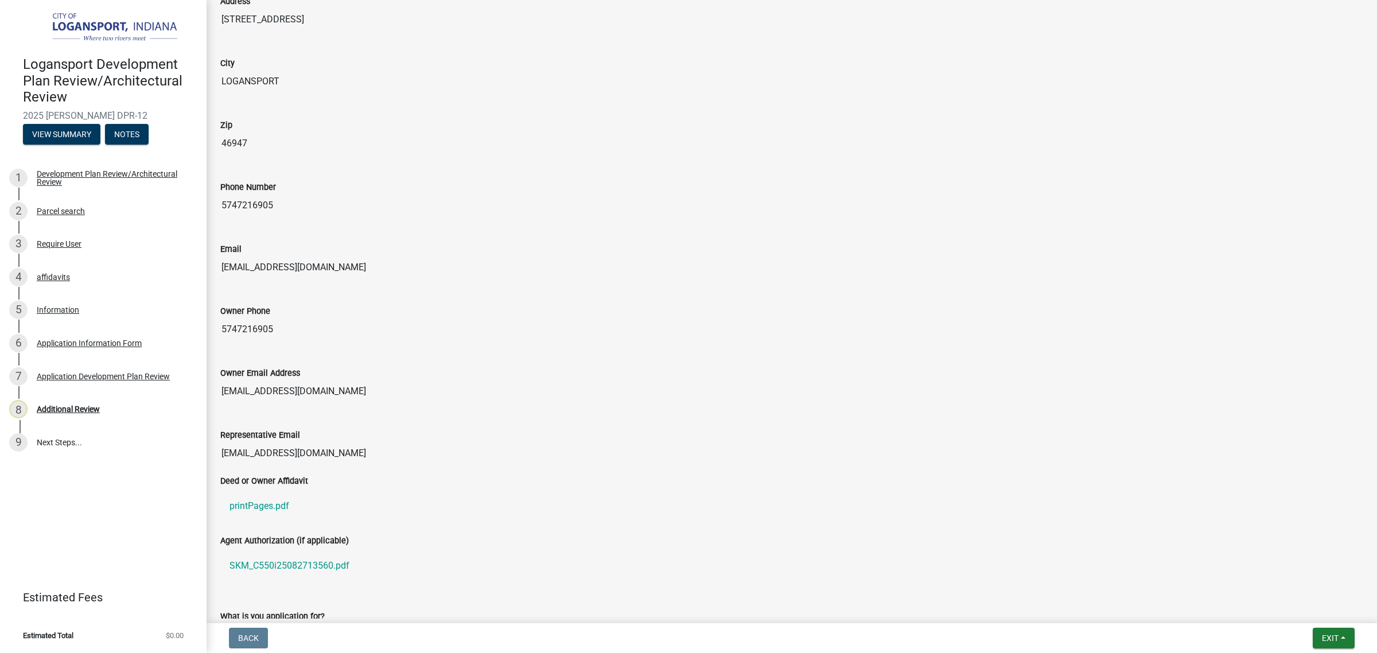
scroll to position [287, 0]
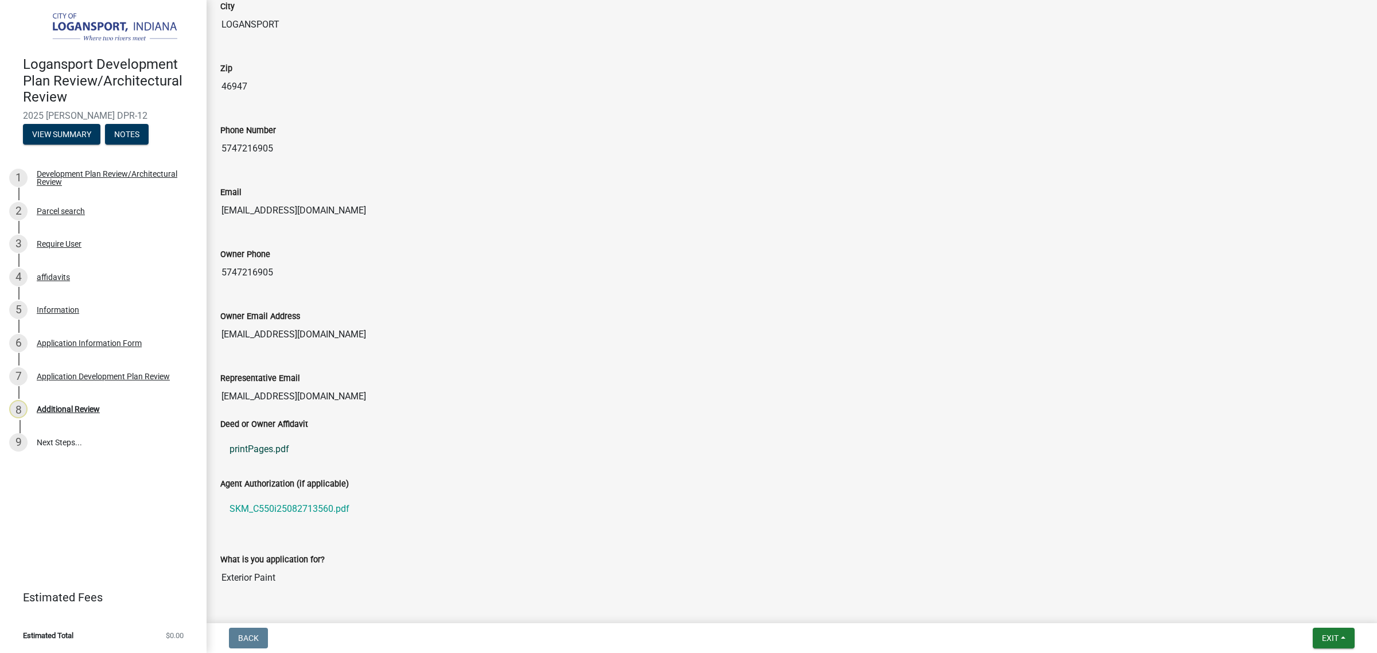
click at [254, 453] on link "printPages.pdf" at bounding box center [791, 449] width 1143 height 28
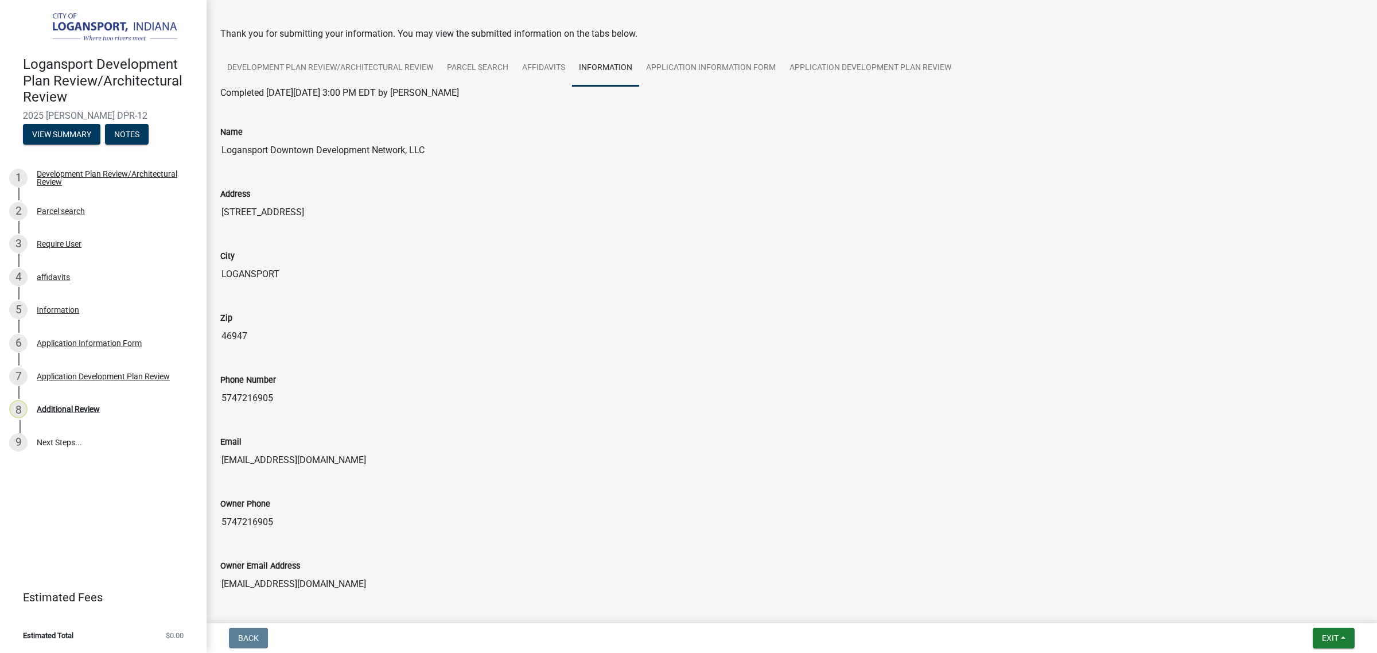
scroll to position [0, 0]
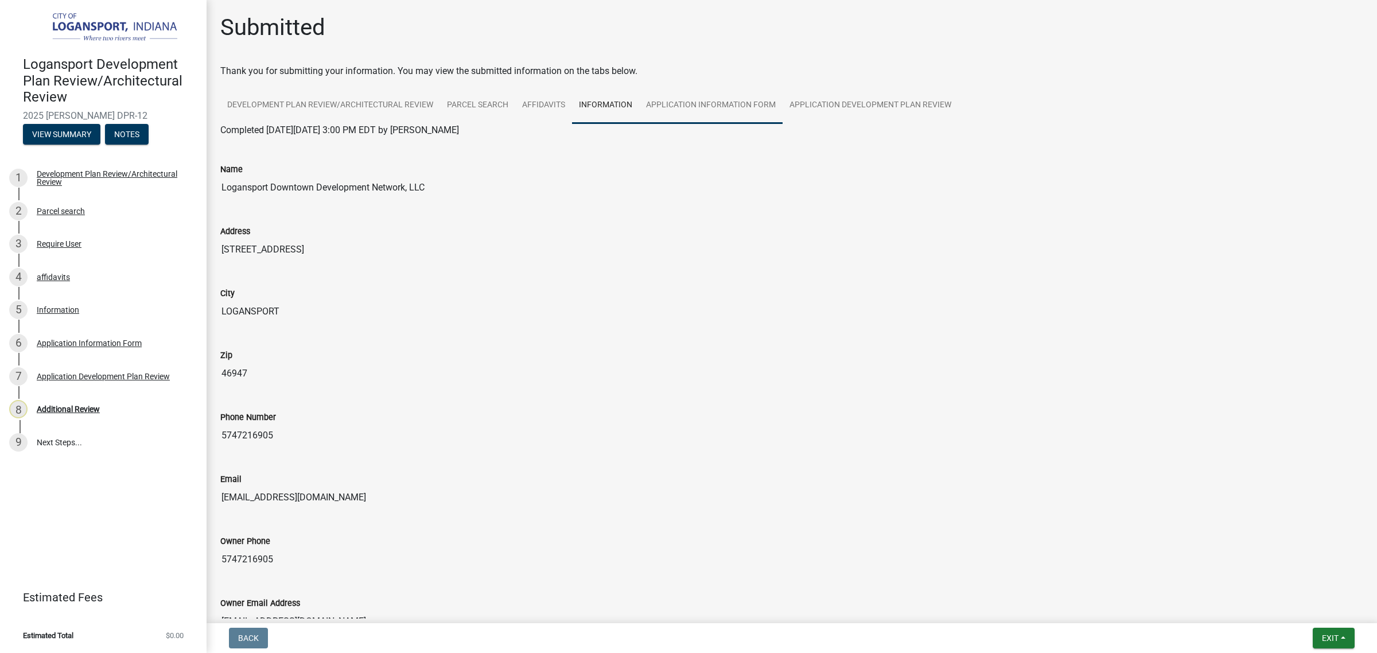
click at [698, 106] on link "Application Information Form" at bounding box center [710, 105] width 143 height 37
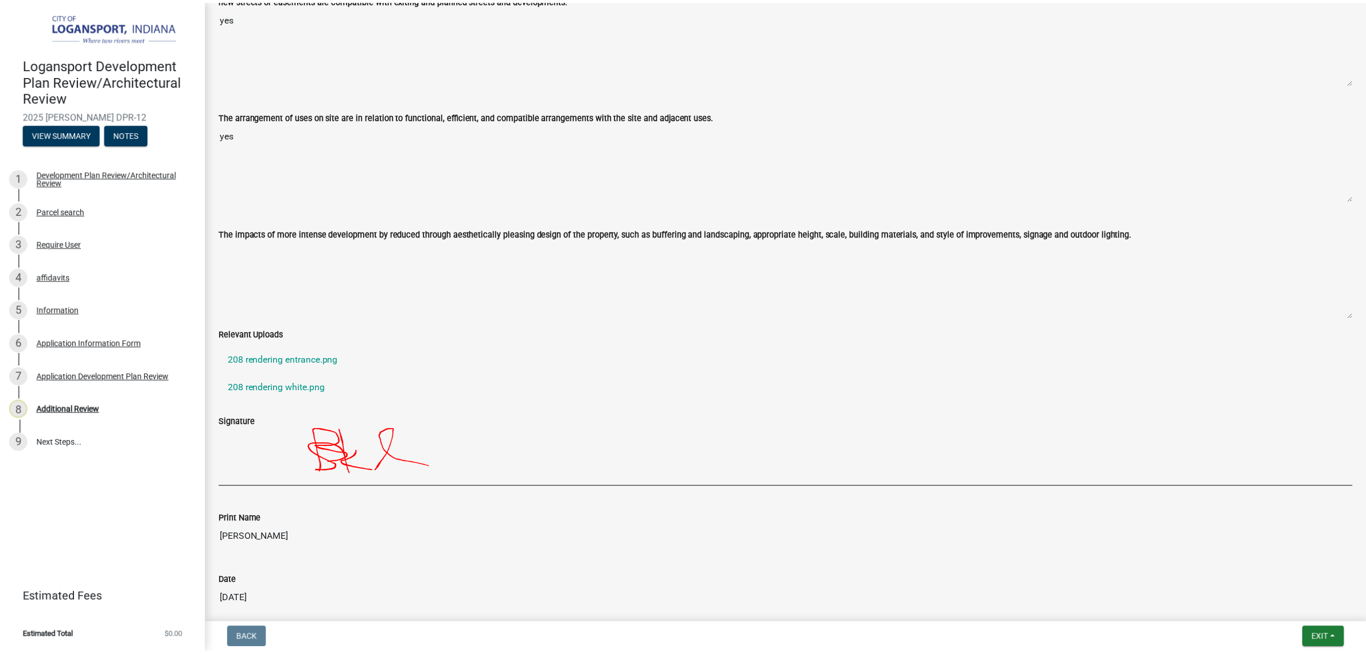
scroll to position [844, 0]
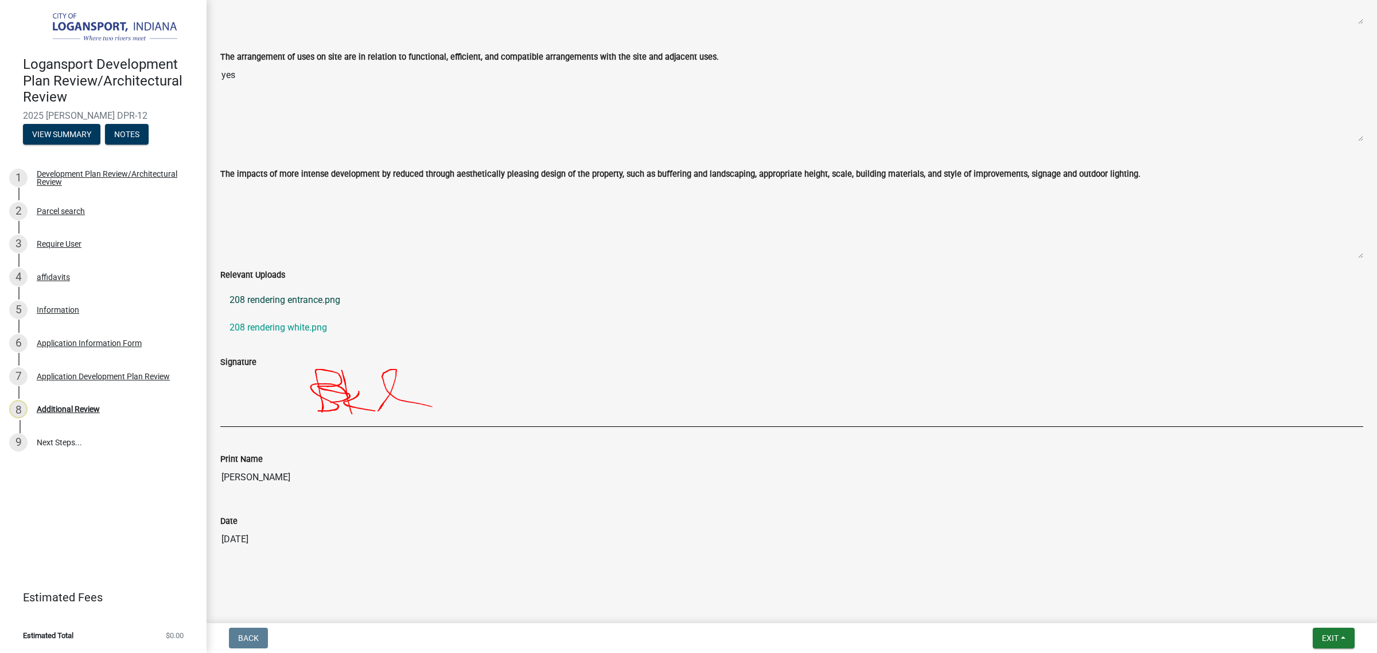
click at [280, 302] on link "208 rendering entrance.png" at bounding box center [791, 300] width 1143 height 28
click at [295, 328] on link "208 rendering white.png" at bounding box center [791, 328] width 1143 height 28
click at [1335, 634] on span "Exit" at bounding box center [1330, 637] width 17 height 9
click at [1309, 604] on button "Save & Exit" at bounding box center [1308, 609] width 92 height 28
